Goal: Task Accomplishment & Management: Use online tool/utility

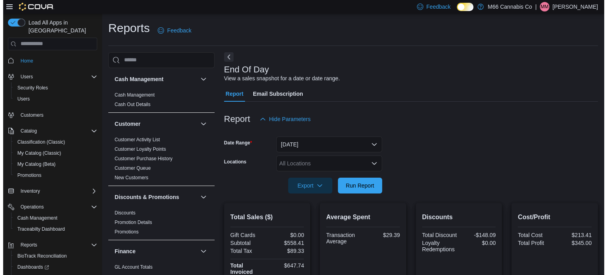
scroll to position [35, 0]
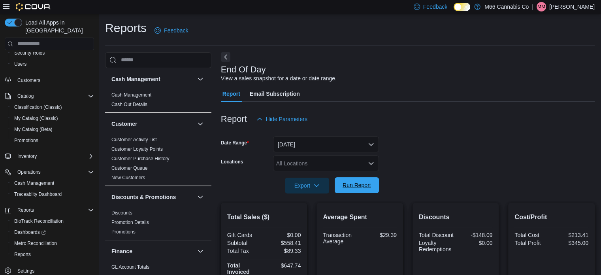
click at [343, 183] on span "Run Report" at bounding box center [356, 185] width 28 height 8
click at [36, 240] on span "Metrc Reconciliation" at bounding box center [35, 243] width 43 height 6
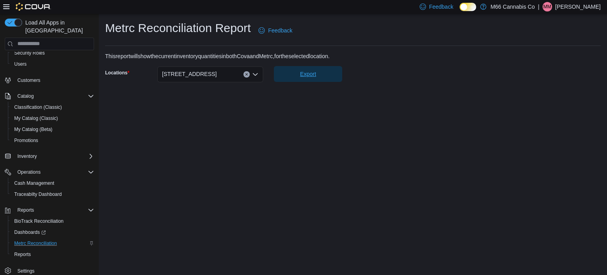
click at [310, 80] on span "Export" at bounding box center [307, 74] width 59 height 16
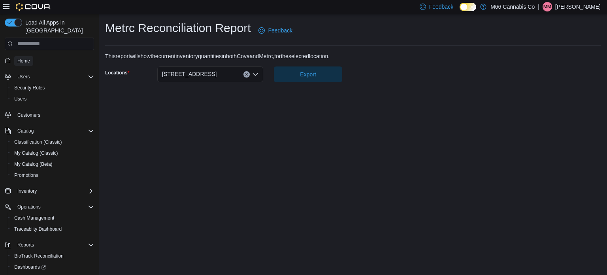
click at [18, 58] on span "Home" at bounding box center [23, 61] width 13 height 6
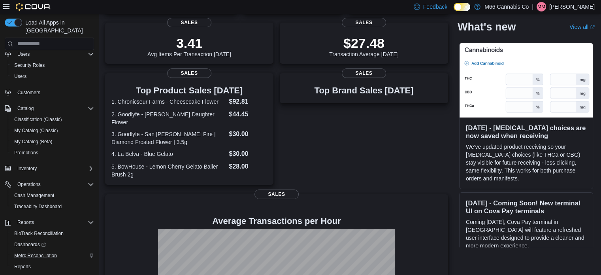
scroll to position [35, 0]
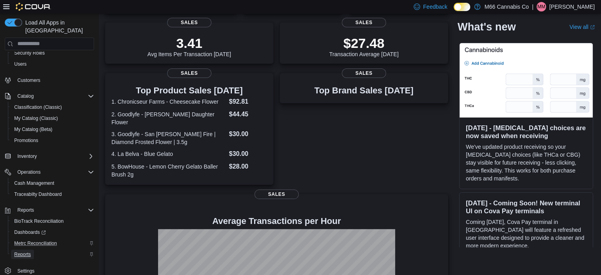
click at [16, 251] on span "Reports" at bounding box center [22, 254] width 17 height 6
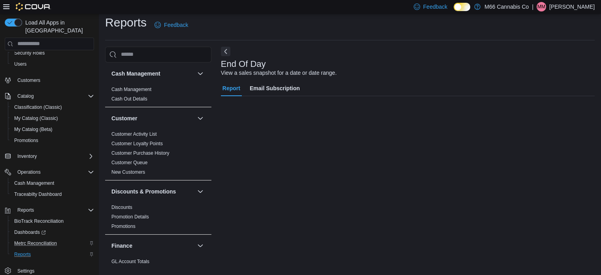
scroll to position [5, 0]
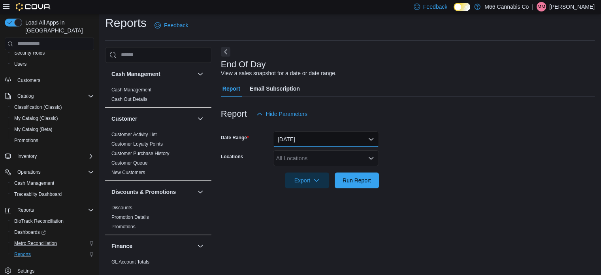
click at [324, 142] on button "[DATE]" at bounding box center [326, 139] width 106 height 16
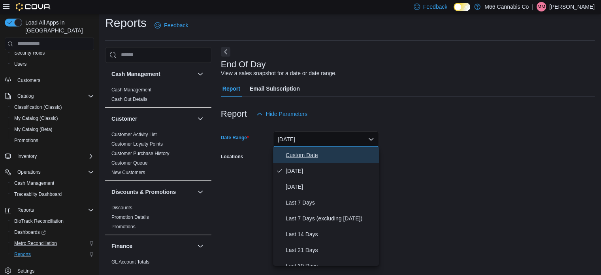
click at [308, 154] on span "Custom Date" at bounding box center [331, 154] width 90 height 9
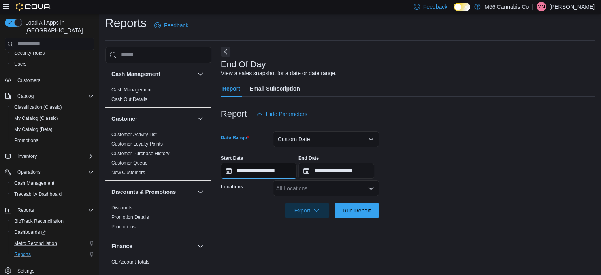
click at [253, 170] on input "**********" at bounding box center [259, 171] width 76 height 16
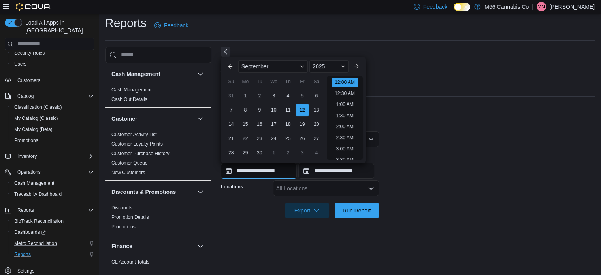
scroll to position [24, 0]
click at [247, 94] on div "1" at bounding box center [245, 95] width 14 height 14
type input "**********"
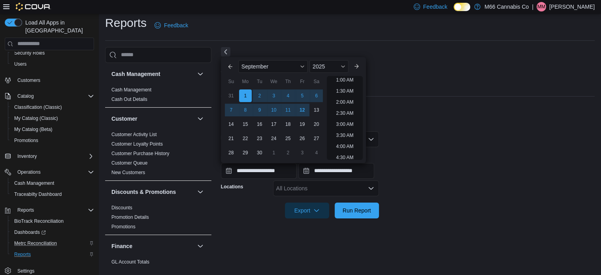
scroll to position [2, 0]
click at [369, 174] on input "**********" at bounding box center [336, 171] width 76 height 16
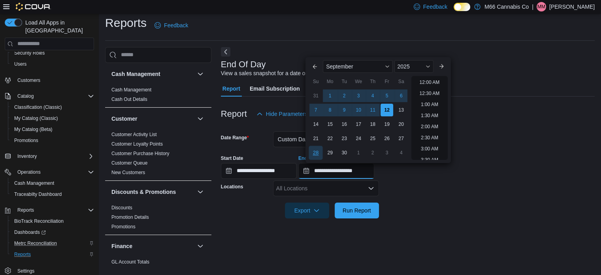
scroll to position [449, 0]
click at [374, 111] on div "11" at bounding box center [373, 110] width 14 height 14
type input "**********"
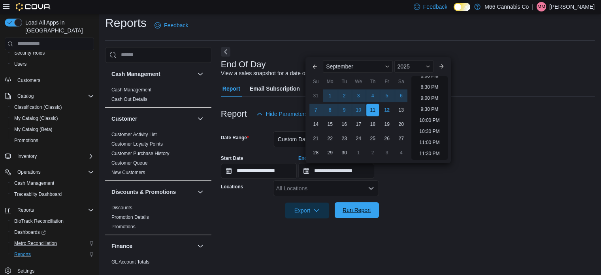
click at [356, 214] on span "Run Report" at bounding box center [356, 210] width 35 height 16
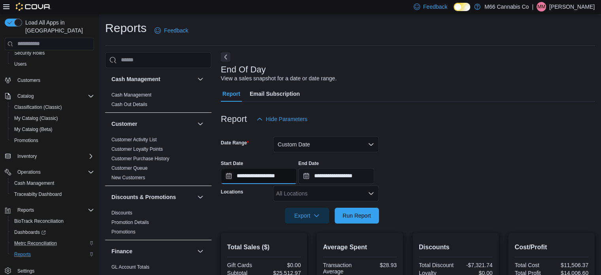
click at [264, 176] on input "**********" at bounding box center [259, 176] width 76 height 16
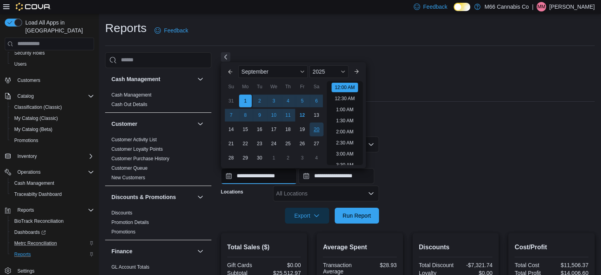
scroll to position [24, 0]
click at [338, 72] on div "2025" at bounding box center [328, 71] width 39 height 13
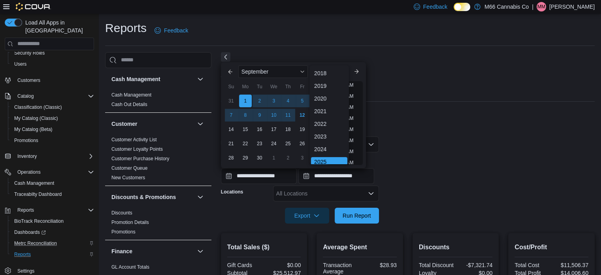
scroll to position [2, 0]
click at [326, 149] on div "2024" at bounding box center [329, 146] width 36 height 9
type input "**********"
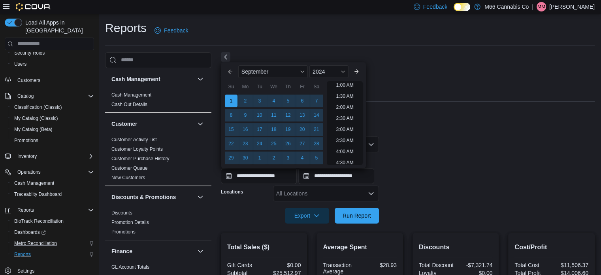
scroll to position [2, 0]
click at [528, 113] on div "Report Hide Parameters" at bounding box center [408, 119] width 374 height 16
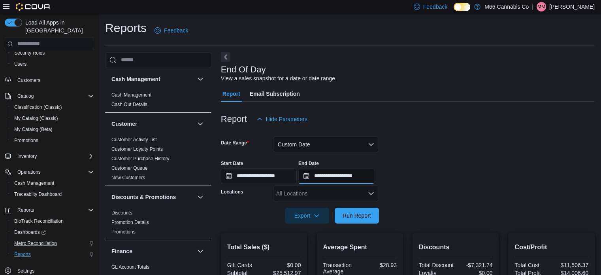
click at [350, 170] on input "**********" at bounding box center [336, 176] width 76 height 16
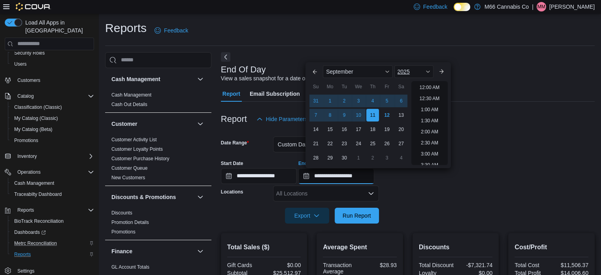
scroll to position [449, 0]
click at [425, 70] on div "2025" at bounding box center [413, 71] width 39 height 13
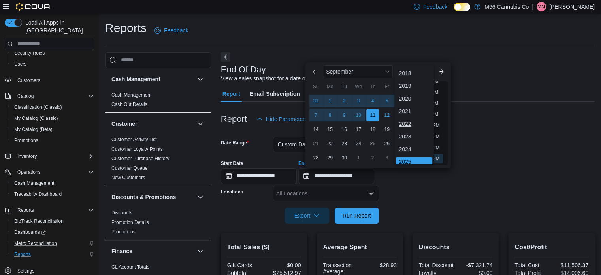
scroll to position [2, 0]
click at [412, 146] on div "2024" at bounding box center [414, 146] width 36 height 9
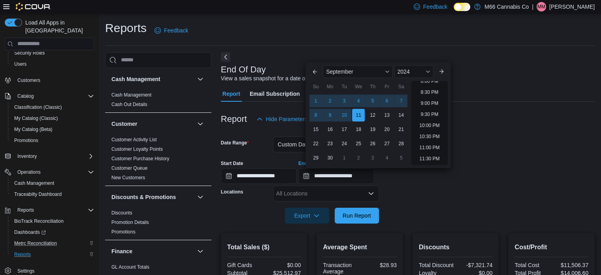
click at [509, 131] on div at bounding box center [408, 131] width 374 height 9
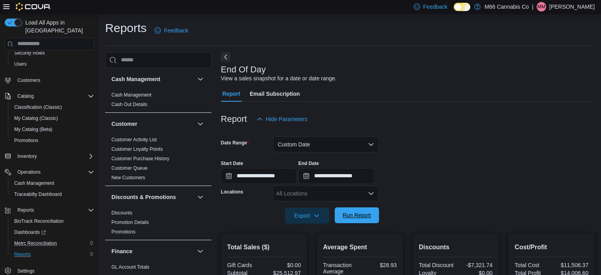
click at [352, 209] on span "Run Report" at bounding box center [356, 215] width 35 height 16
click at [340, 171] on input "**********" at bounding box center [336, 176] width 76 height 16
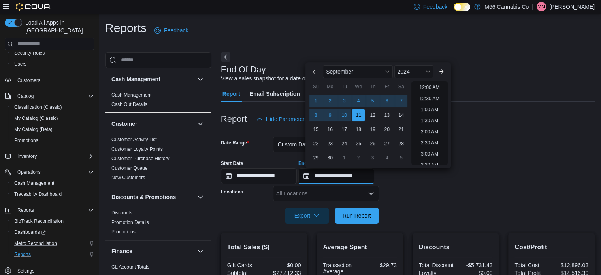
scroll to position [449, 0]
click at [372, 117] on div "12" at bounding box center [373, 115] width 14 height 14
drag, startPoint x: 536, startPoint y: 116, endPoint x: 527, endPoint y: 128, distance: 14.5
click at [536, 116] on div "Report Hide Parameters" at bounding box center [408, 119] width 374 height 16
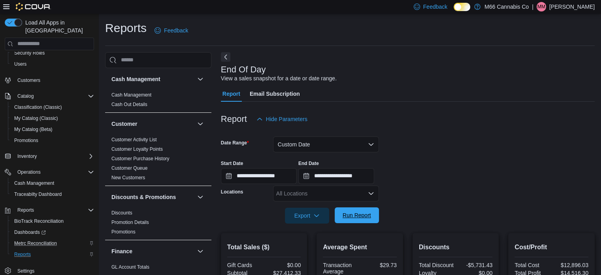
click at [359, 220] on span "Run Report" at bounding box center [356, 215] width 35 height 16
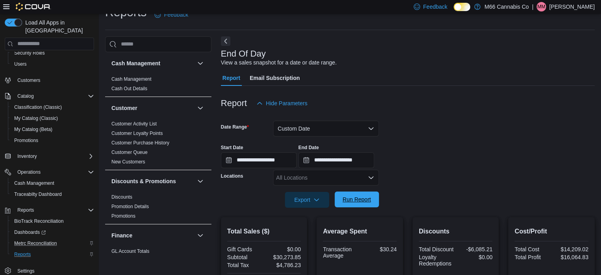
scroll to position [16, 0]
click at [337, 164] on input "**********" at bounding box center [336, 160] width 76 height 16
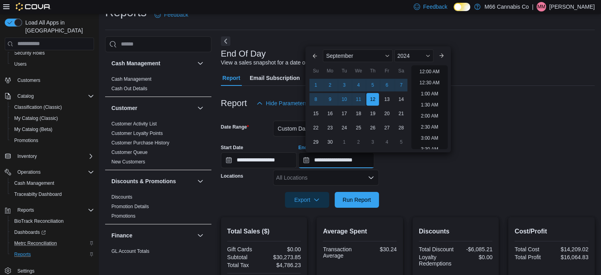
scroll to position [449, 0]
click at [381, 101] on div "13" at bounding box center [387, 99] width 14 height 14
click at [358, 194] on span "Run Report" at bounding box center [356, 199] width 35 height 16
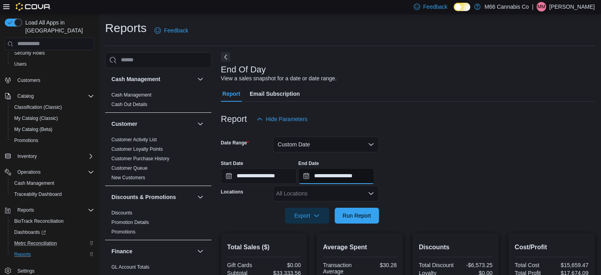
click at [355, 172] on input "**********" at bounding box center [336, 176] width 76 height 16
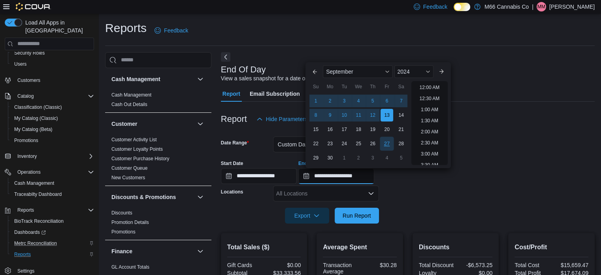
scroll to position [449, 0]
click at [401, 112] on div "14" at bounding box center [401, 115] width 14 height 14
type input "**********"
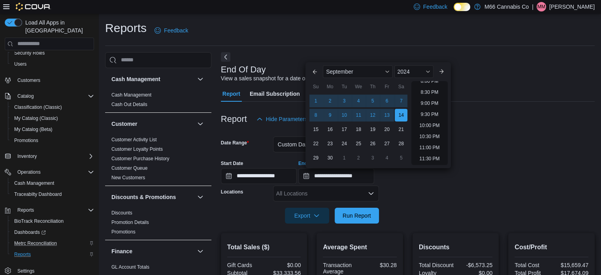
click at [591, 130] on div at bounding box center [408, 131] width 374 height 9
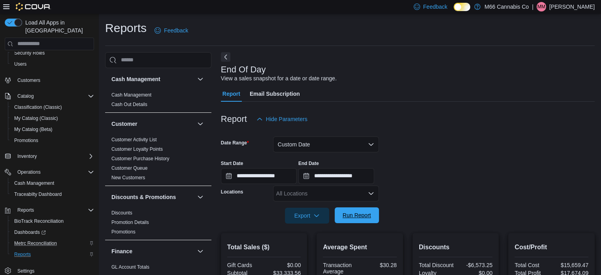
click at [339, 212] on span "Run Report" at bounding box center [356, 215] width 35 height 16
click at [309, 142] on button "Custom Date" at bounding box center [326, 144] width 106 height 16
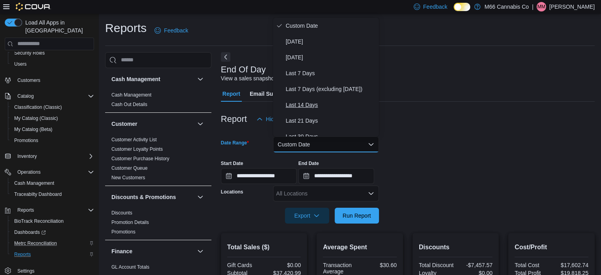
scroll to position [118, 0]
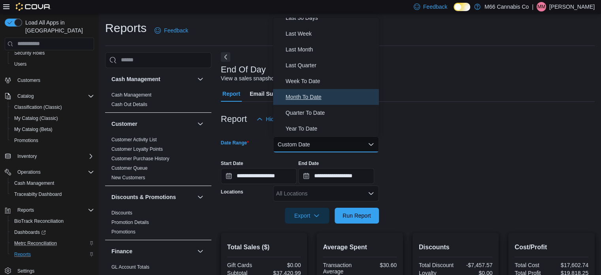
click at [318, 98] on span "Month To Date" at bounding box center [331, 96] width 90 height 9
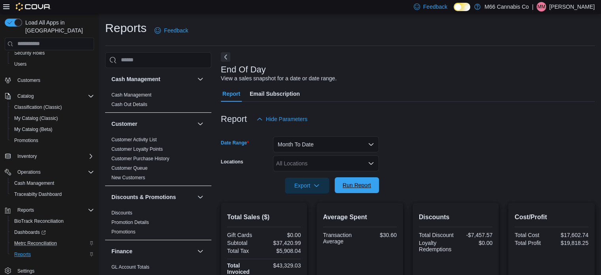
click at [360, 188] on span "Run Report" at bounding box center [356, 185] width 28 height 8
click at [302, 140] on button "Month To Date" at bounding box center [326, 144] width 106 height 16
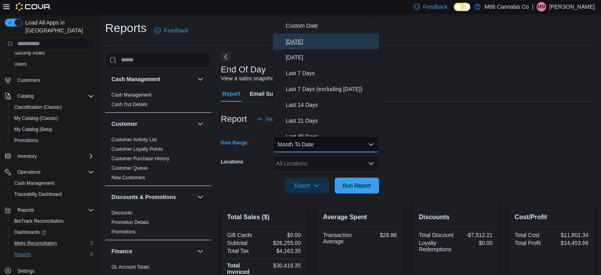
click at [297, 38] on span "[DATE]" at bounding box center [331, 41] width 90 height 9
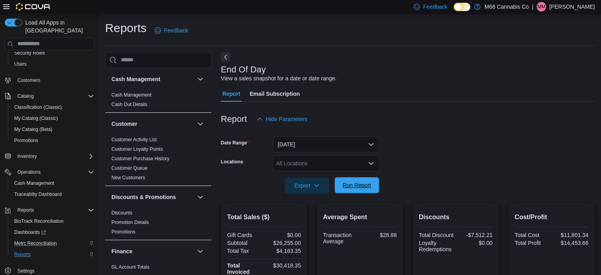
click at [359, 183] on span "Run Report" at bounding box center [356, 185] width 28 height 8
click at [322, 145] on button "[DATE]" at bounding box center [326, 144] width 106 height 16
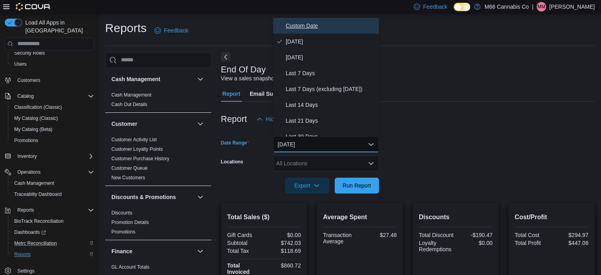
click at [306, 30] on span "Custom Date" at bounding box center [331, 25] width 90 height 9
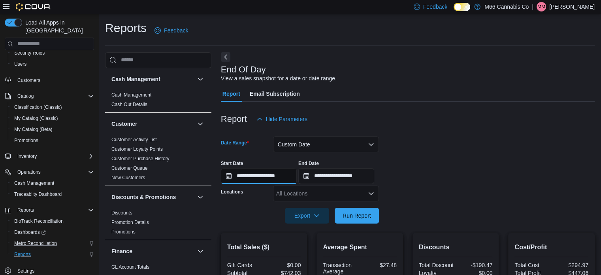
click at [237, 175] on input "**********" at bounding box center [259, 176] width 76 height 16
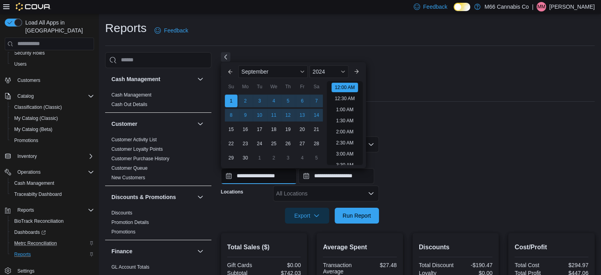
scroll to position [24, 0]
click at [338, 71] on div "2024" at bounding box center [328, 71] width 39 height 13
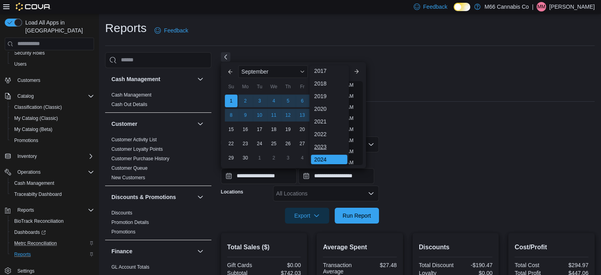
scroll to position [42, 0]
click at [324, 135] on div "2025" at bounding box center [329, 132] width 36 height 9
type input "**********"
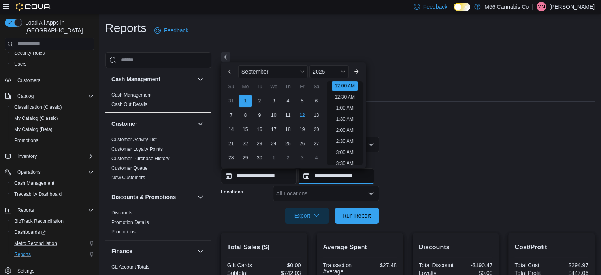
click at [345, 177] on input "**********" at bounding box center [336, 176] width 76 height 16
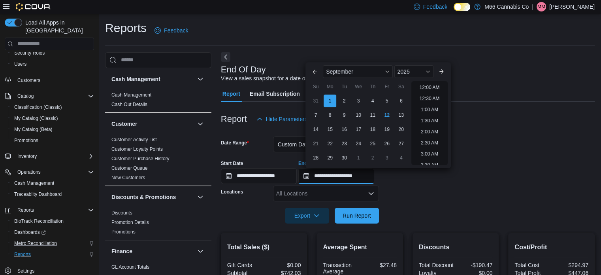
scroll to position [449, 0]
click at [363, 113] on div "10" at bounding box center [359, 115] width 14 height 14
type input "**********"
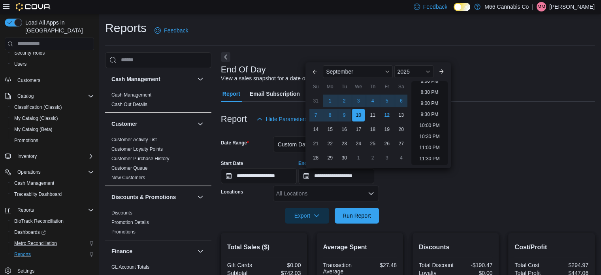
click at [443, 202] on div at bounding box center [408, 204] width 374 height 6
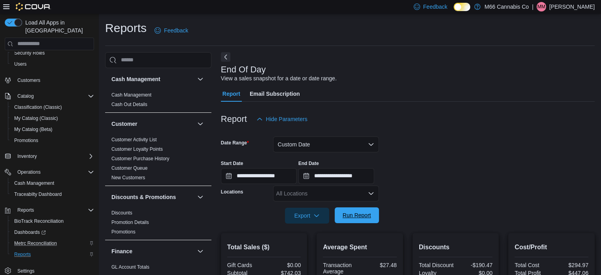
click at [362, 212] on span "Run Report" at bounding box center [356, 215] width 28 height 8
click at [337, 137] on button "Custom Date" at bounding box center [326, 144] width 106 height 16
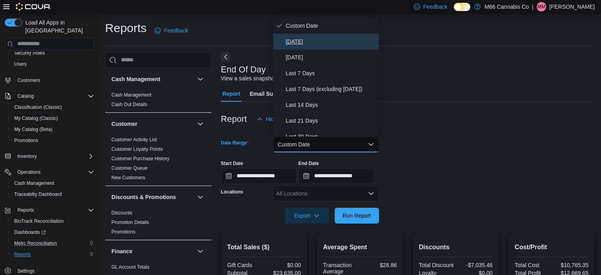
click at [296, 40] on span "[DATE]" at bounding box center [331, 41] width 90 height 9
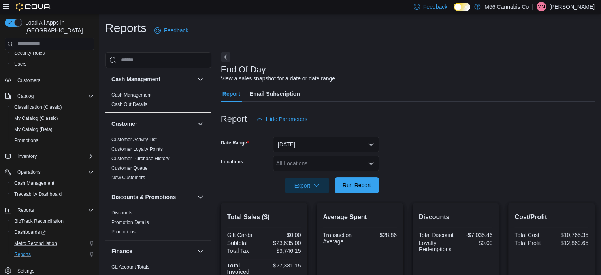
click at [353, 186] on span "Run Report" at bounding box center [356, 185] width 28 height 8
click at [353, 188] on span "Run Report" at bounding box center [356, 185] width 28 height 8
click at [354, 186] on span "Run Report" at bounding box center [356, 185] width 28 height 8
click at [354, 181] on span "Run Report" at bounding box center [356, 185] width 28 height 8
click at [370, 183] on span "Run Report" at bounding box center [356, 185] width 28 height 8
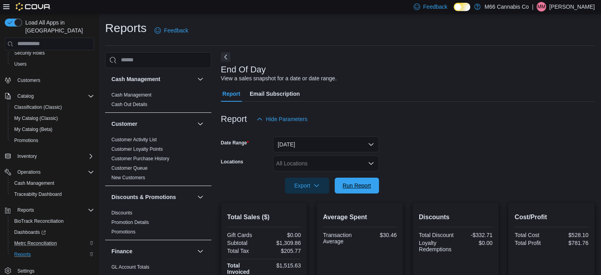
drag, startPoint x: 376, startPoint y: 182, endPoint x: 459, endPoint y: 172, distance: 83.9
click at [376, 182] on button "Run Report" at bounding box center [357, 185] width 44 height 16
